Goal: Task Accomplishment & Management: Use online tool/utility

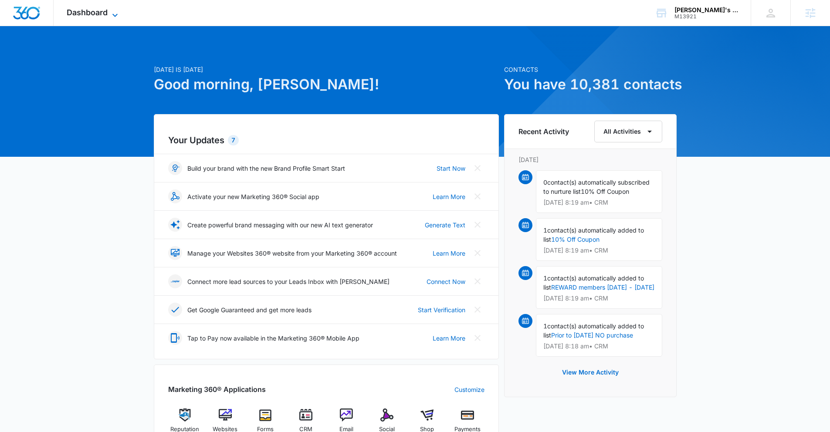
click at [83, 12] on span "Dashboard" at bounding box center [87, 12] width 41 height 9
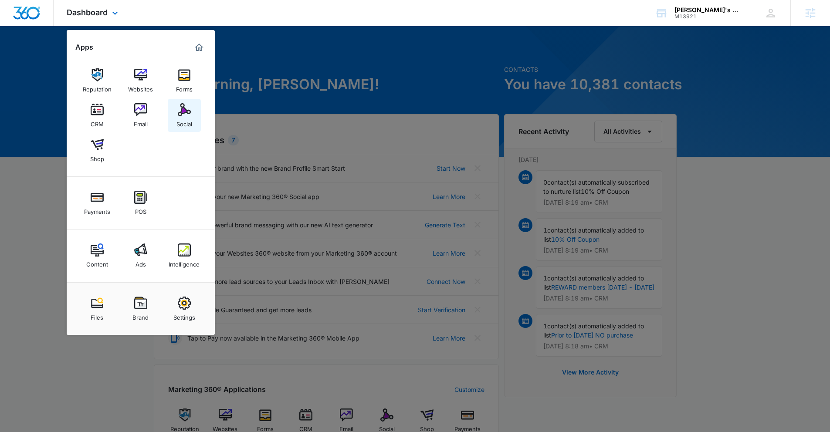
click at [181, 114] on img at bounding box center [184, 109] width 13 height 13
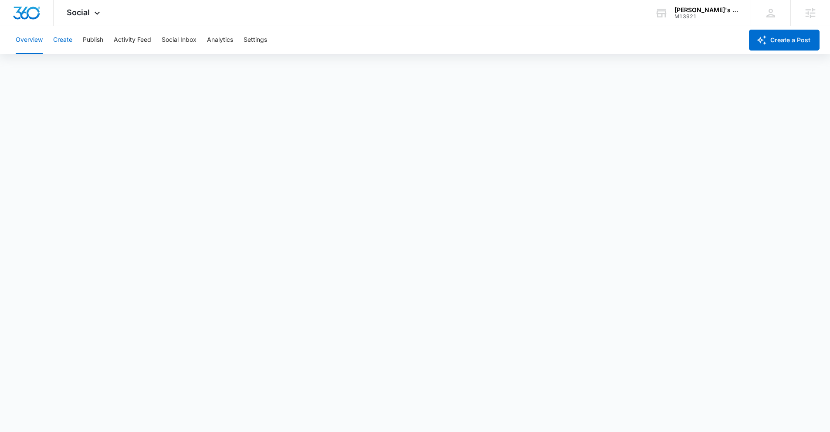
click at [64, 40] on button "Create" at bounding box center [62, 40] width 19 height 28
click at [90, 42] on button "Publish" at bounding box center [93, 40] width 20 height 28
click at [73, 69] on button "Schedules" at bounding box center [67, 66] width 30 height 24
click at [32, 64] on button "Calendar" at bounding box center [29, 66] width 26 height 24
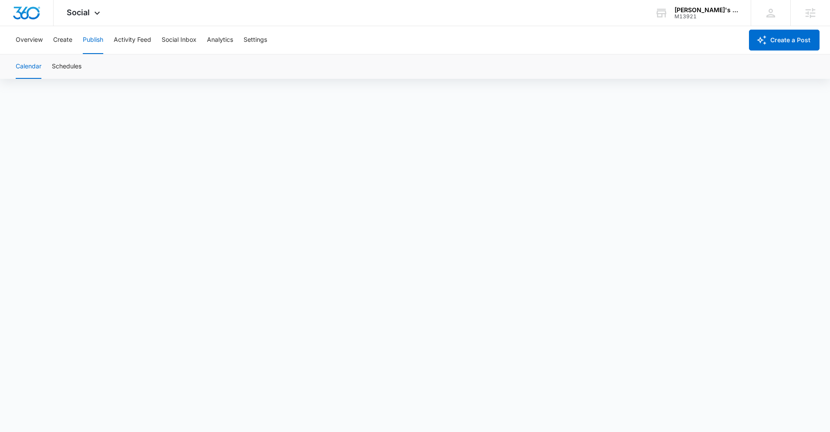
scroll to position [3, 0]
